Goal: Check status

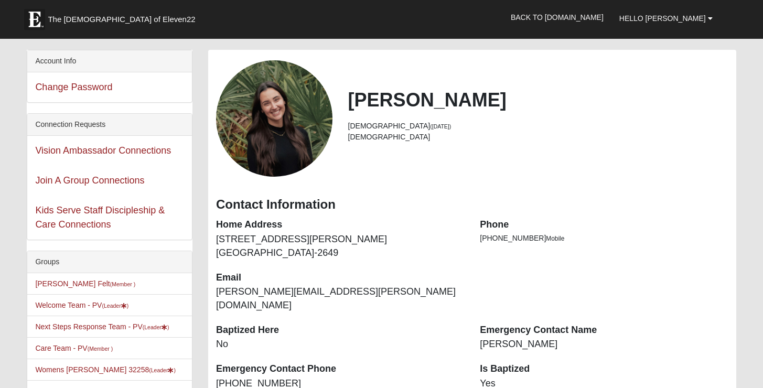
scroll to position [100, 0]
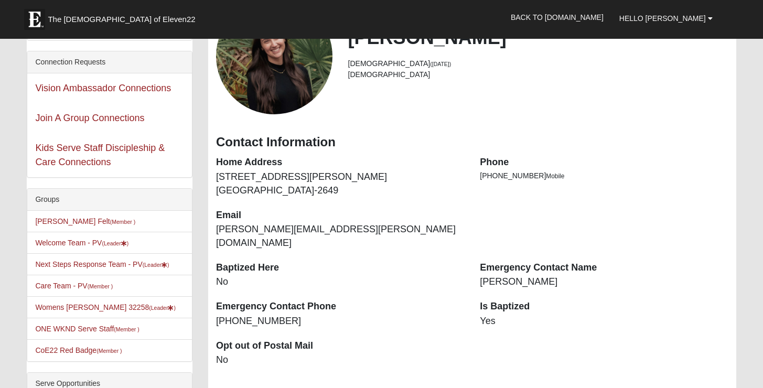
click at [98, 318] on li "ONE WKND Serve Staff (Member )" at bounding box center [109, 329] width 165 height 22
click at [96, 313] on li "Womens Gonzalez 32258 (Leader )" at bounding box center [109, 307] width 165 height 22
click at [93, 311] on link "Womens Gonzalez 32258 (Leader )" at bounding box center [105, 307] width 141 height 8
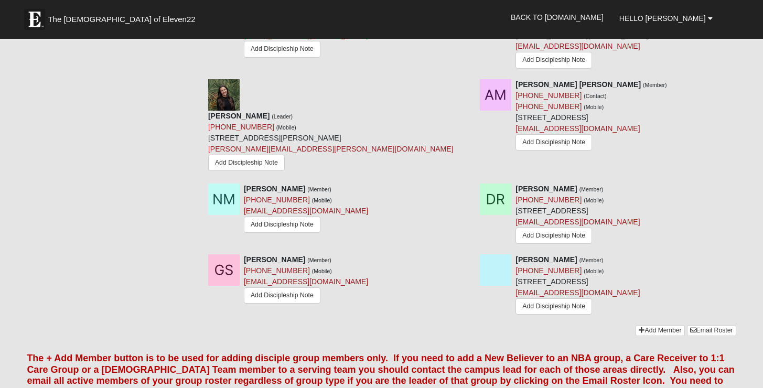
scroll to position [744, 0]
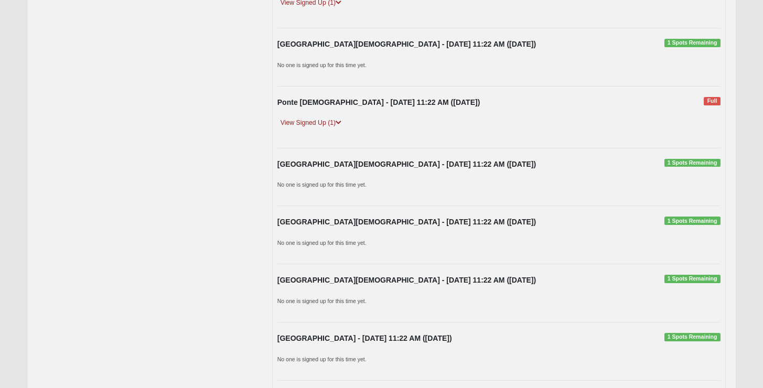
scroll to position [585, 0]
click at [334, 125] on link "View Signed Up (1)" at bounding box center [310, 122] width 67 height 11
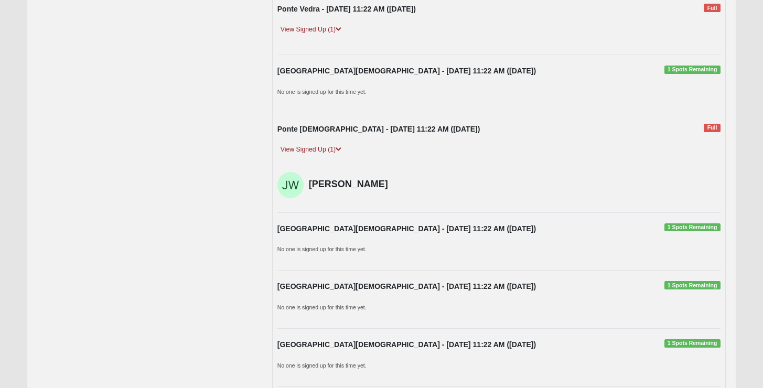
scroll to position [520, 0]
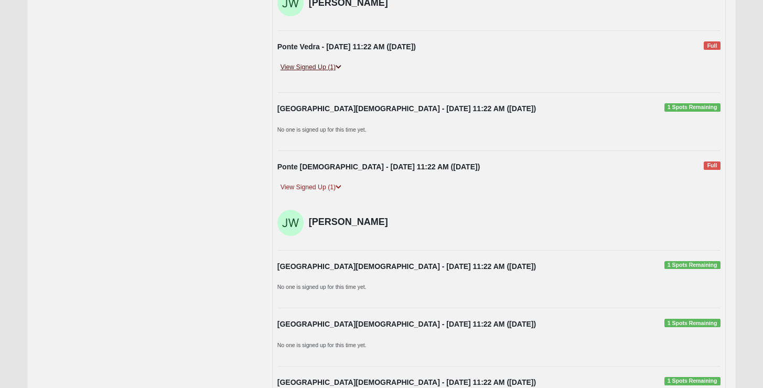
click at [323, 73] on div "View Signed Up (1)" at bounding box center [499, 72] width 459 height 20
click at [325, 64] on link "View Signed Up (1)" at bounding box center [310, 67] width 67 height 11
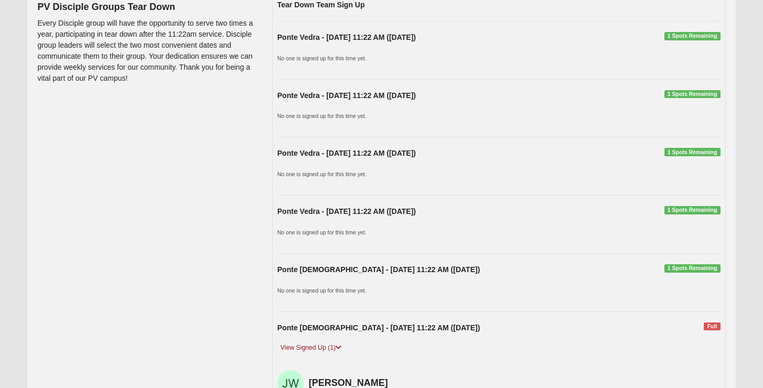
scroll to position [0, 0]
